Goal: Task Accomplishment & Management: Use online tool/utility

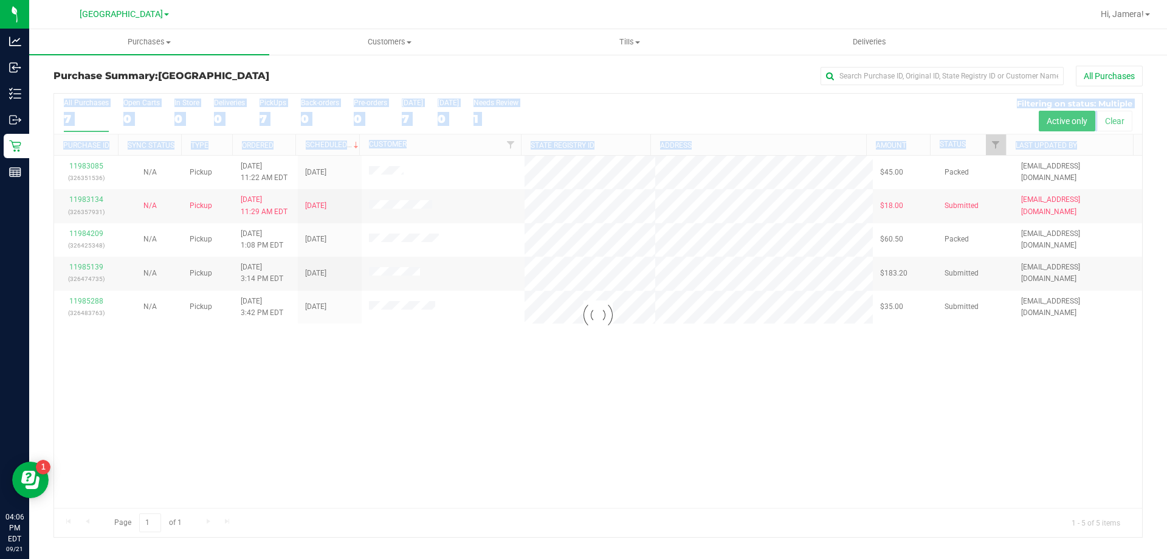
click at [104, 295] on div at bounding box center [598, 315] width 1088 height 443
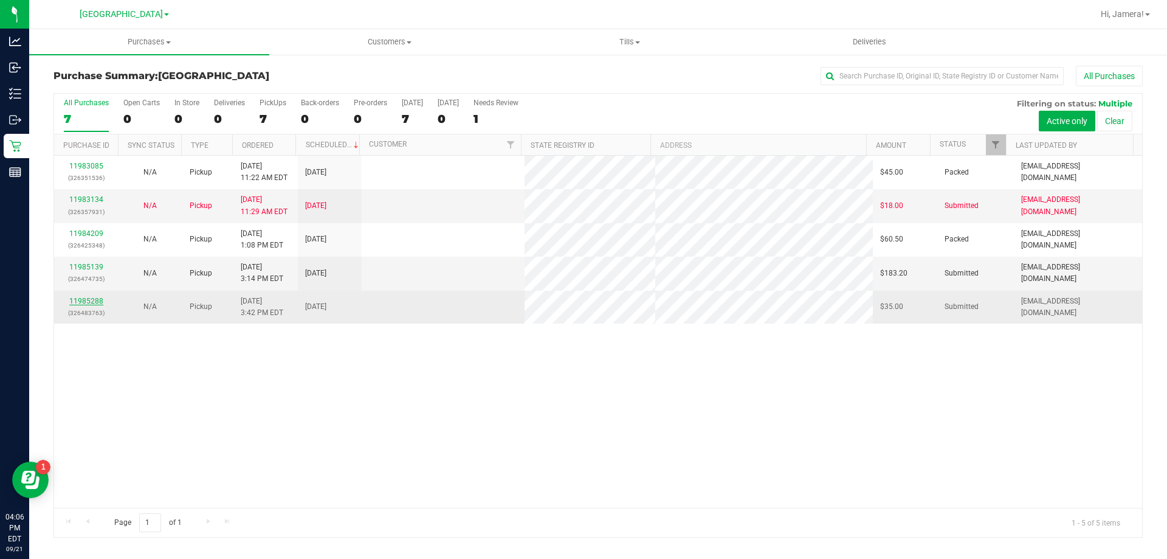
click at [96, 300] on link "11985288" at bounding box center [86, 301] width 34 height 9
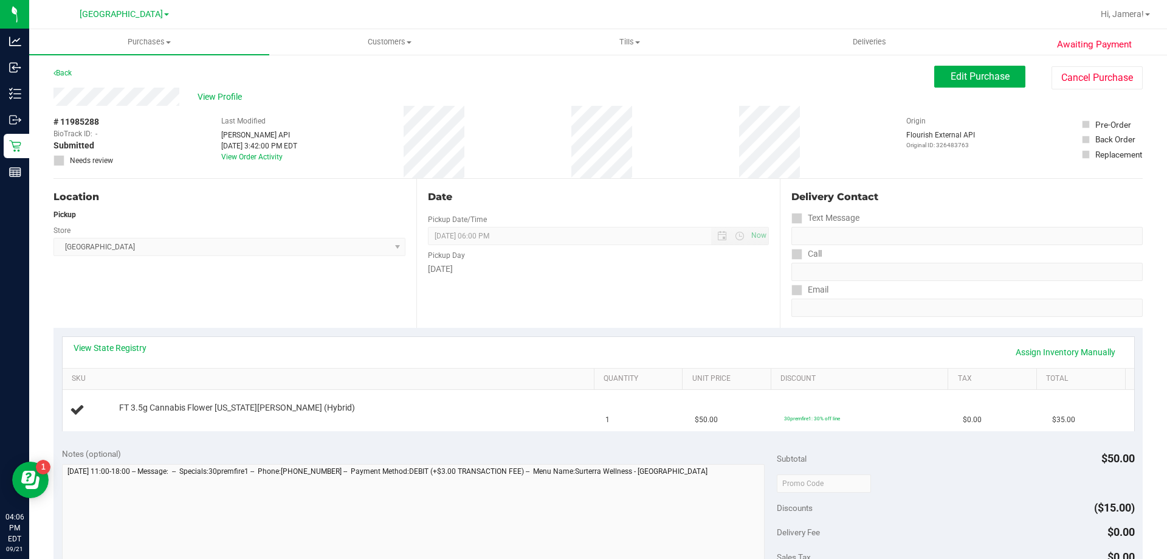
click at [543, 308] on div "Date Pickup Date/Time 09/21/2025 Now 09/21/2025 06:00 PM Now Pickup Day Sunday" at bounding box center [597, 253] width 363 height 149
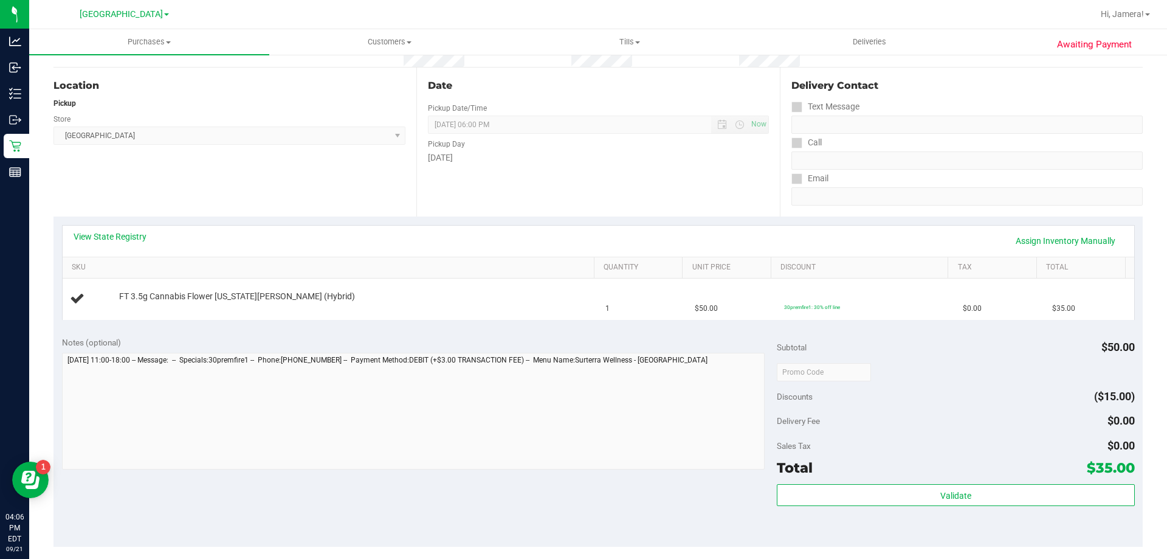
scroll to position [182, 0]
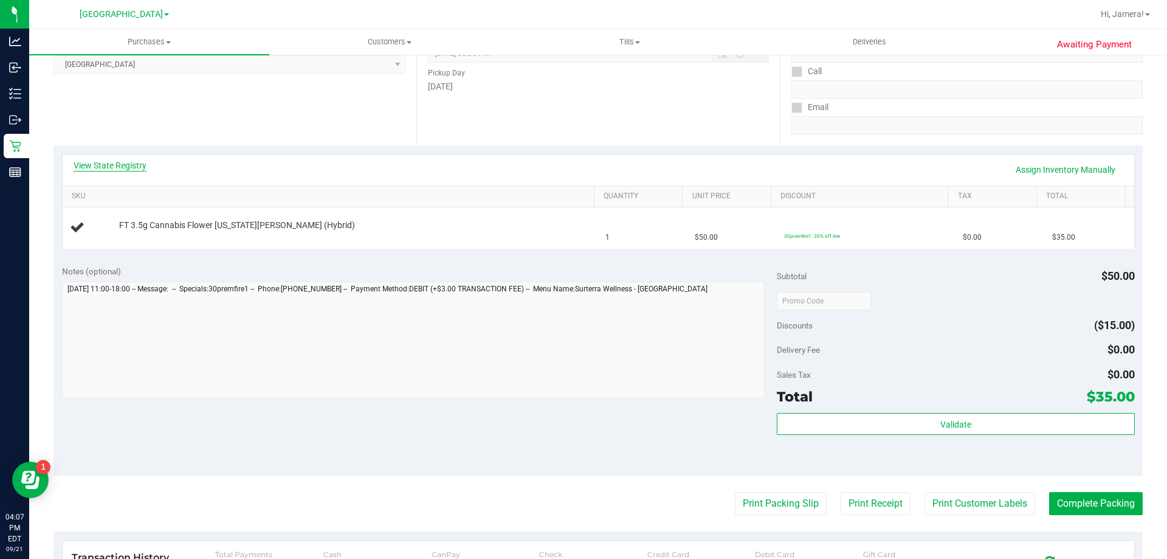
click at [123, 163] on link "View State Registry" at bounding box center [110, 165] width 73 height 12
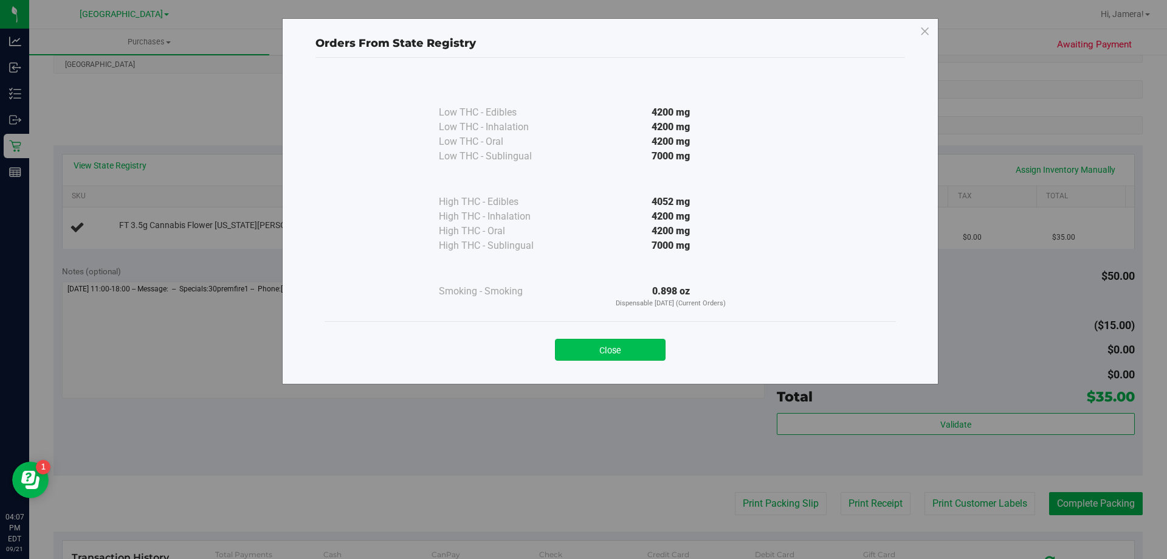
click at [593, 347] on button "Close" at bounding box center [610, 350] width 111 height 22
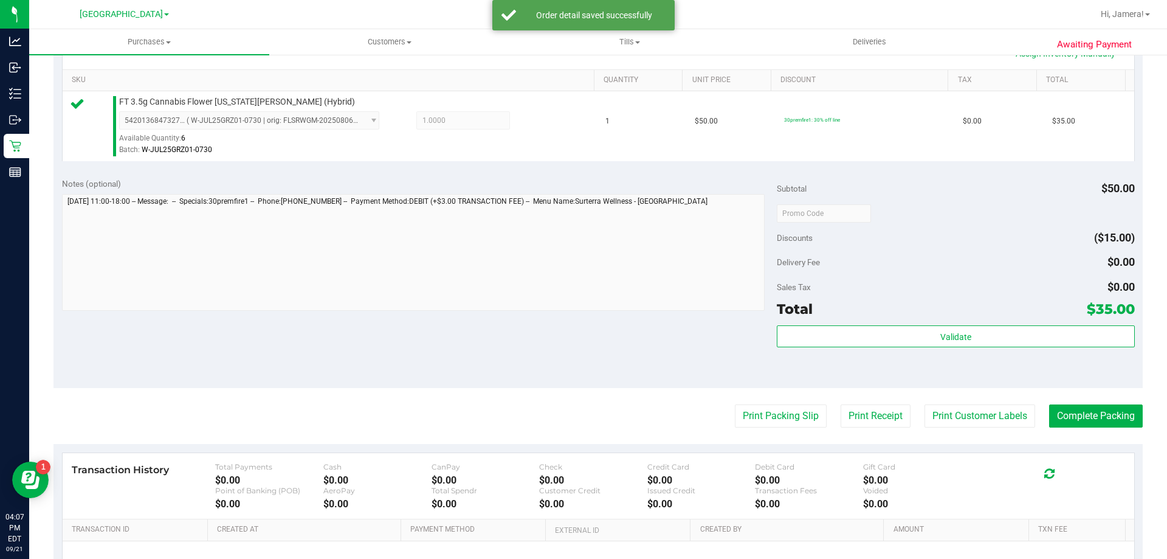
scroll to position [435, 0]
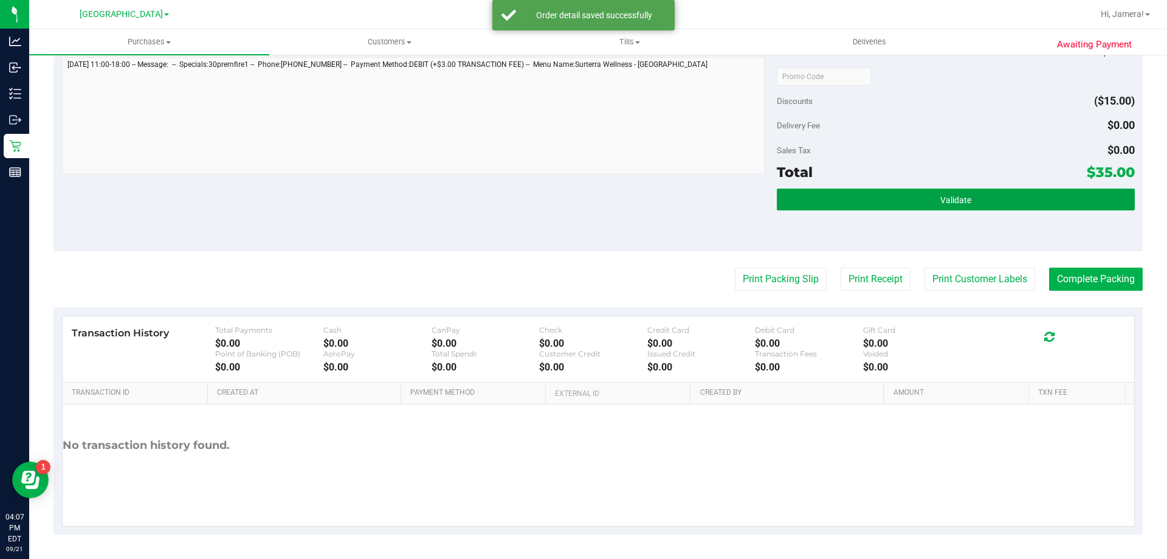
drag, startPoint x: 984, startPoint y: 204, endPoint x: 970, endPoint y: 214, distance: 17.0
click at [983, 204] on button "Validate" at bounding box center [955, 199] width 357 height 22
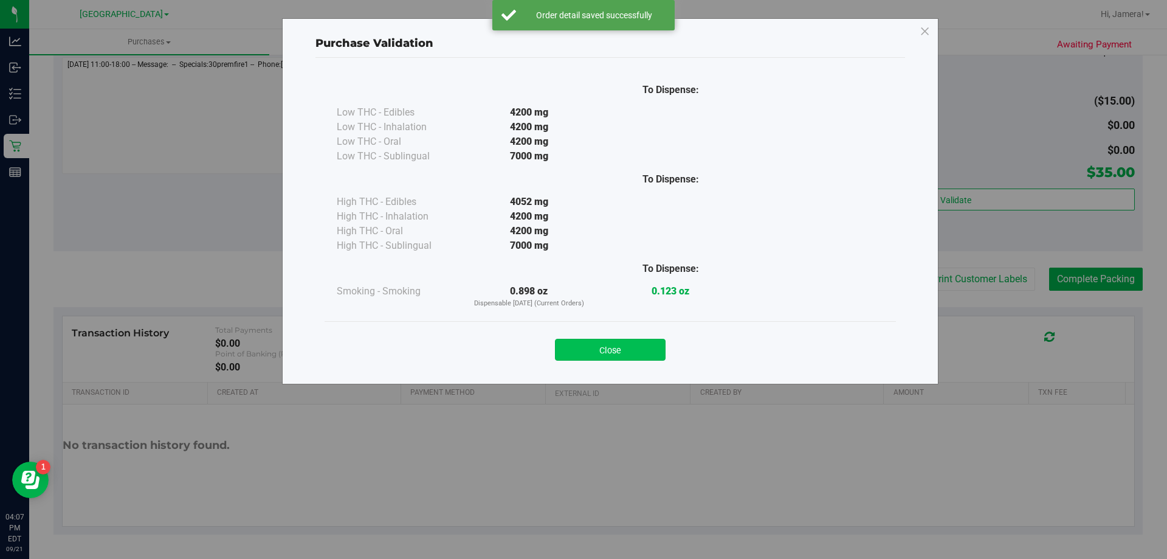
click at [625, 351] on button "Close" at bounding box center [610, 350] width 111 height 22
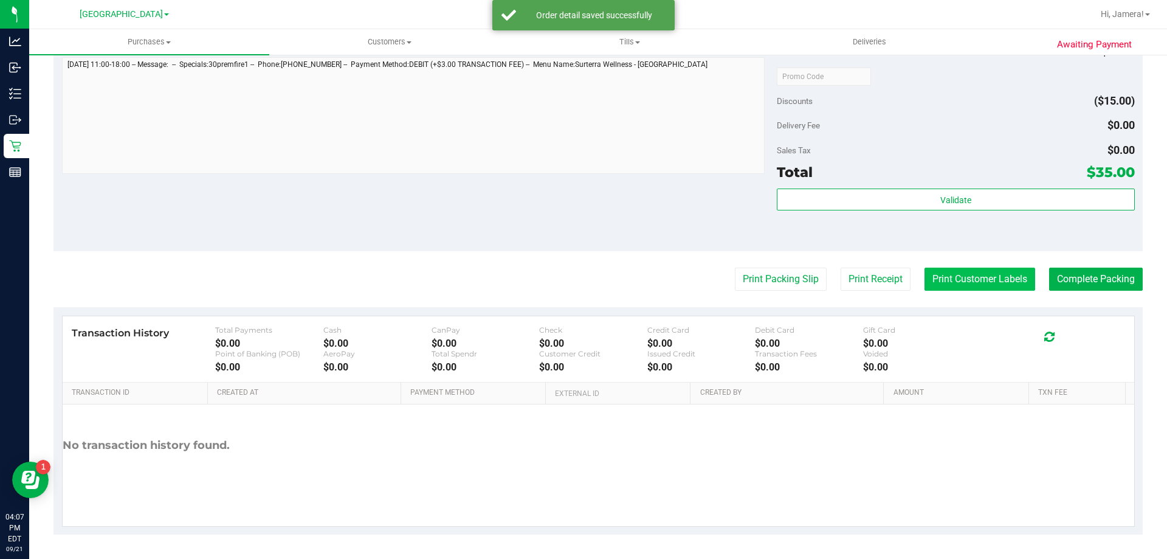
click at [968, 282] on button "Print Customer Labels" at bounding box center [979, 278] width 111 height 23
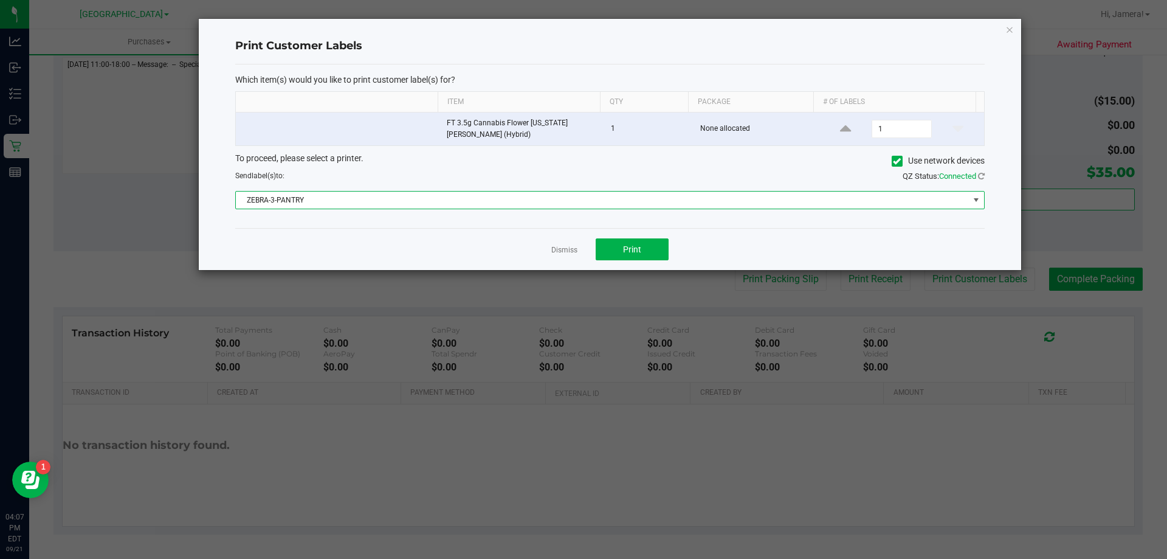
click at [614, 193] on span "ZEBRA-3-PANTRY" at bounding box center [602, 199] width 733 height 17
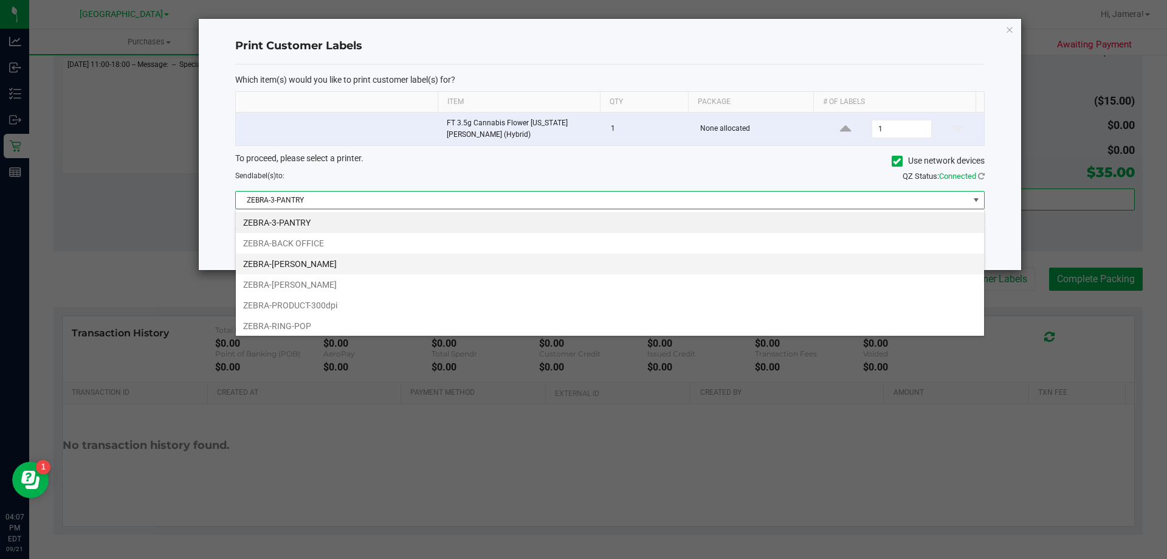
scroll to position [18, 749]
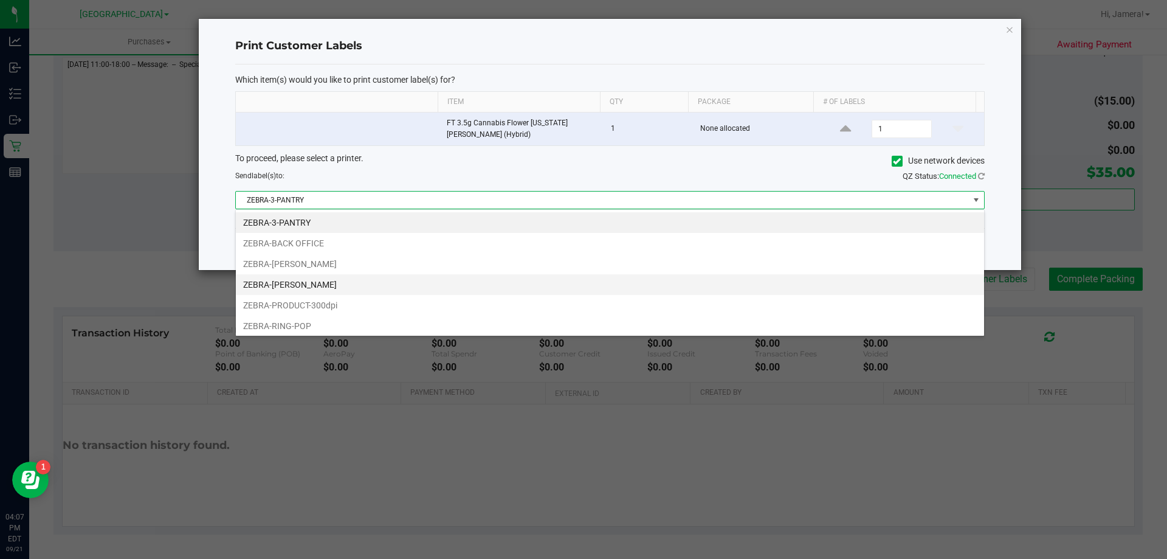
click at [376, 280] on li "ZEBRA-LIONEL-RICHIE" at bounding box center [610, 284] width 748 height 21
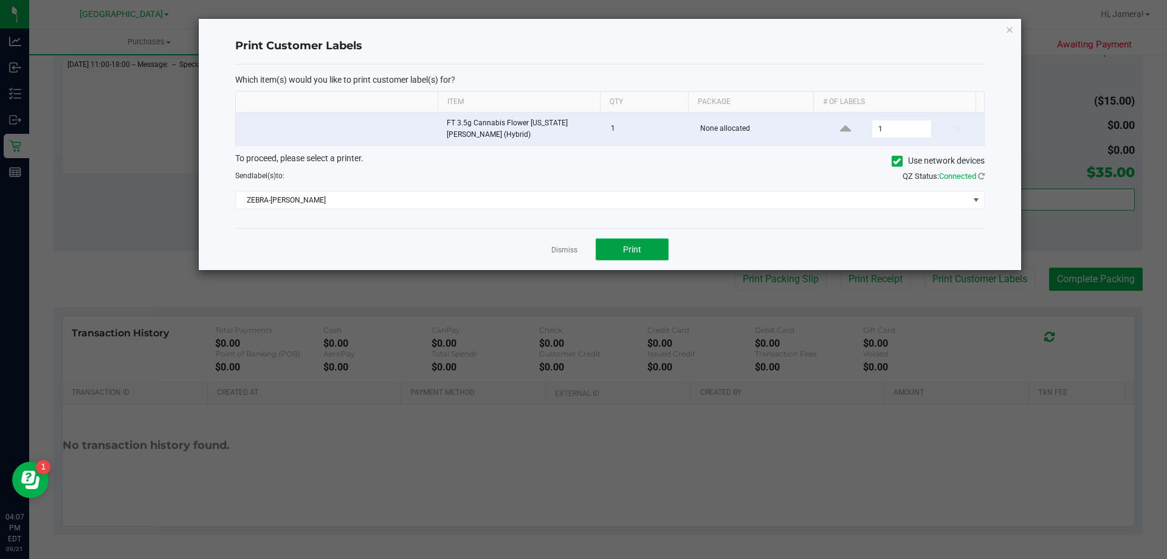
click at [617, 254] on button "Print" at bounding box center [632, 249] width 73 height 22
click at [561, 248] on link "Dismiss" at bounding box center [564, 250] width 26 height 10
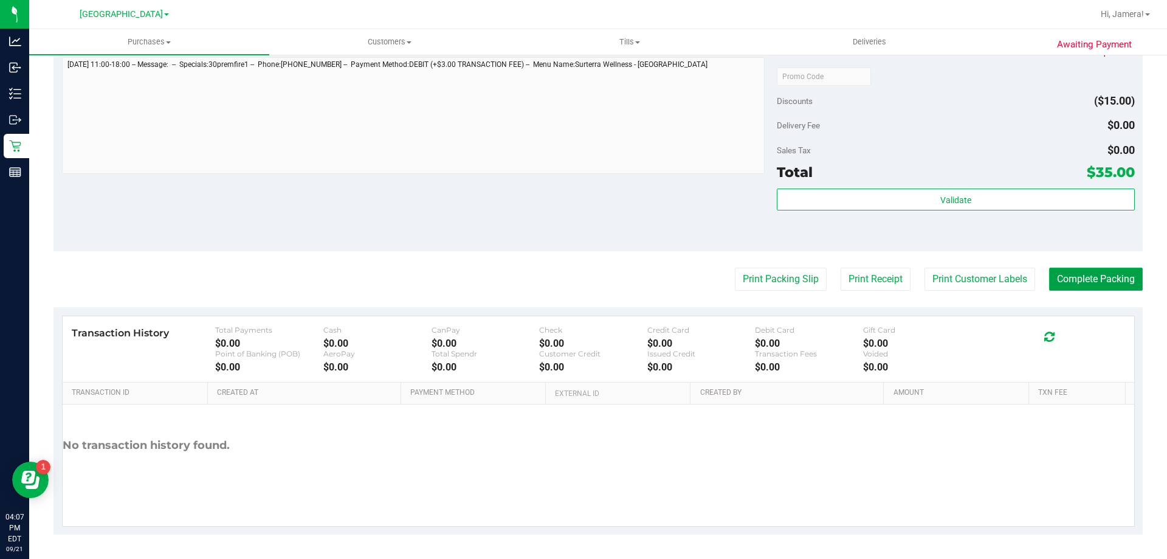
click at [1125, 278] on button "Complete Packing" at bounding box center [1096, 278] width 94 height 23
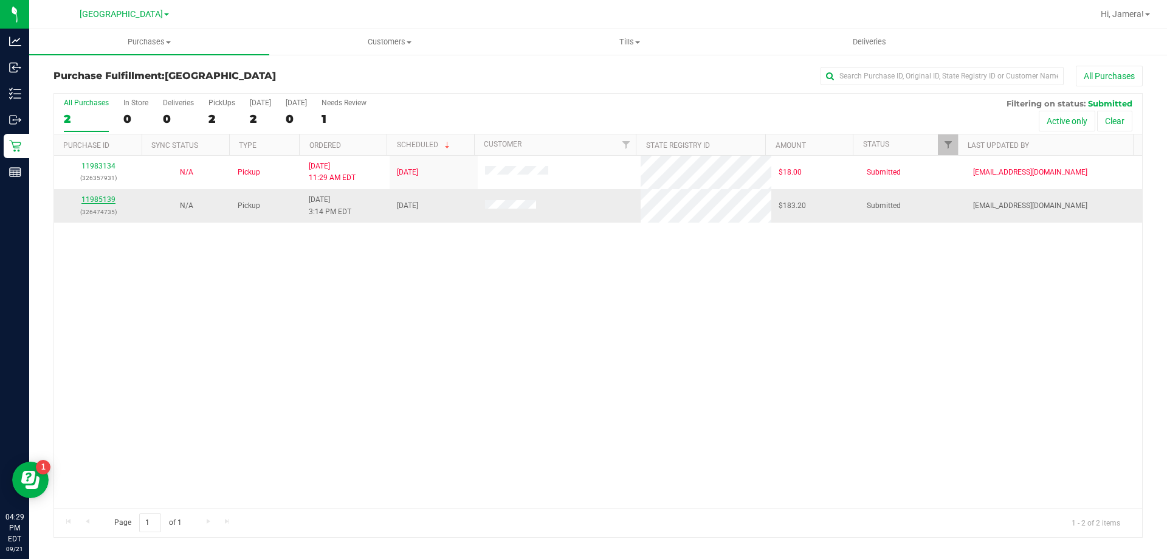
click at [93, 199] on link "11985139" at bounding box center [98, 199] width 34 height 9
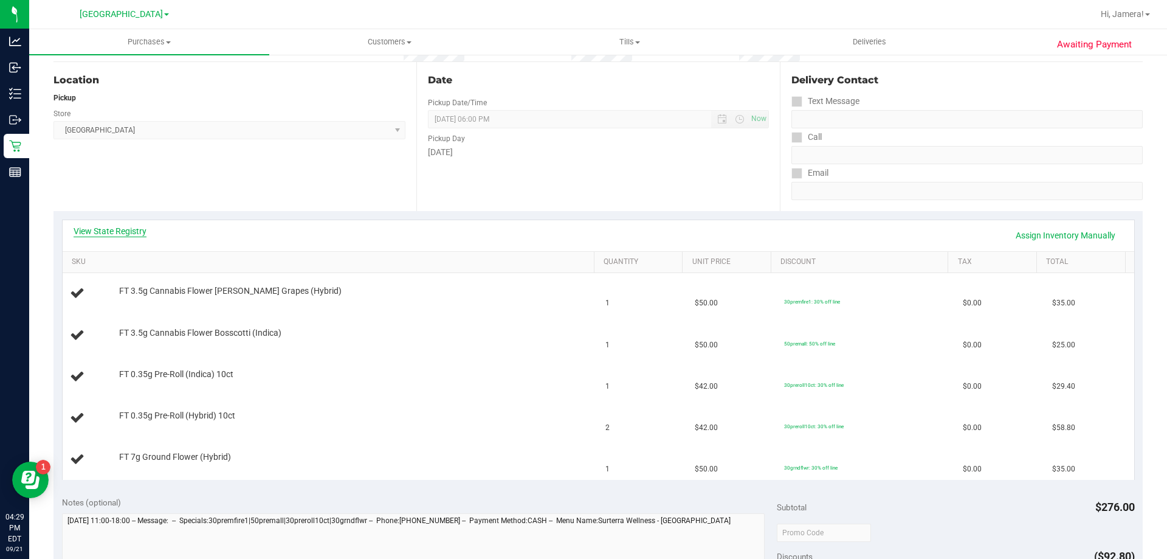
scroll to position [122, 0]
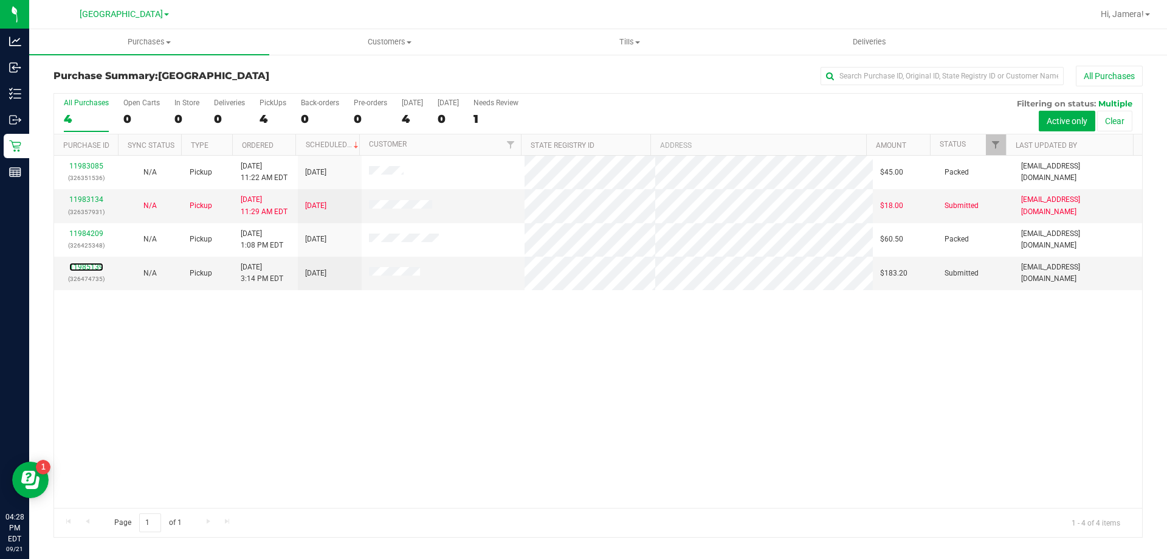
click at [94, 269] on link "11985139" at bounding box center [86, 267] width 34 height 9
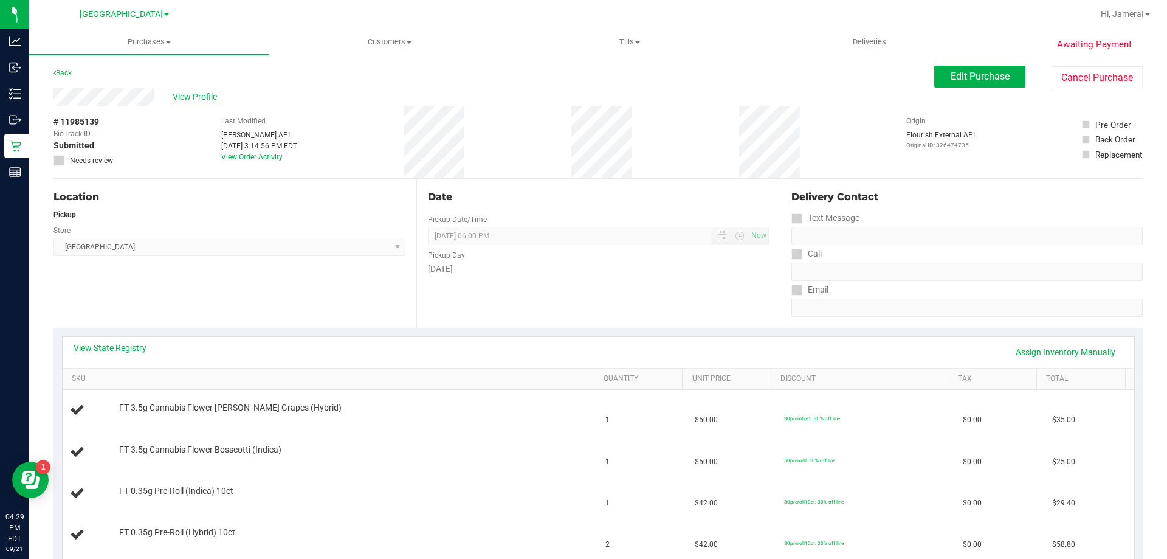
click at [179, 97] on span "View Profile" at bounding box center [197, 97] width 49 height 13
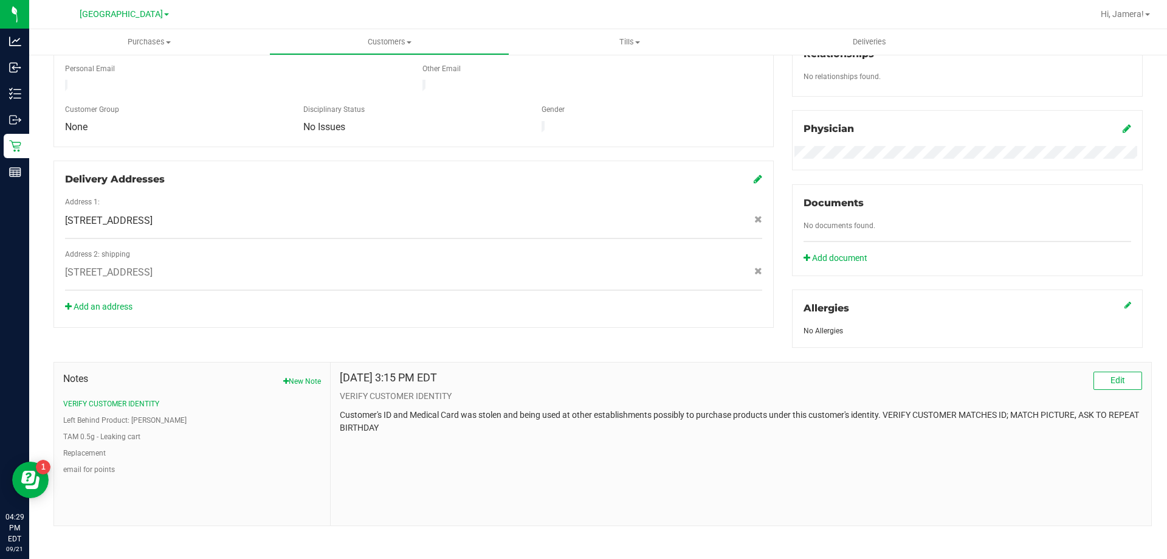
scroll to position [320, 0]
